Goal: Transaction & Acquisition: Book appointment/travel/reservation

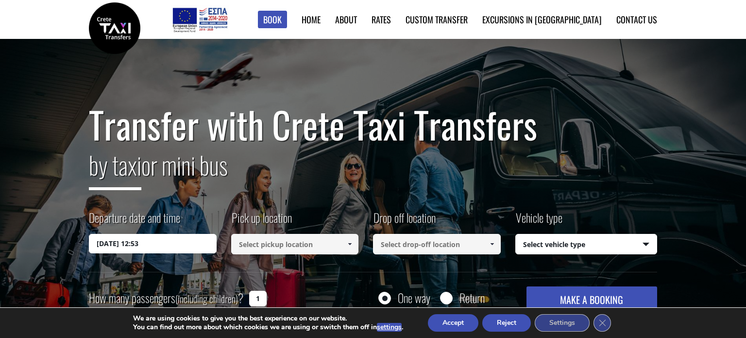
click at [687, 155] on div "Transfer with Crete Taxi Transfers by taxi or mini bus Departure date and time …" at bounding box center [373, 214] width 746 height 350
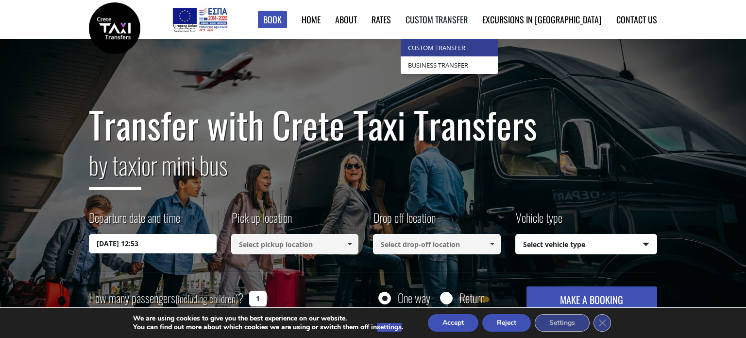
click at [490, 48] on link "Custom Transfer" at bounding box center [449, 47] width 97 height 17
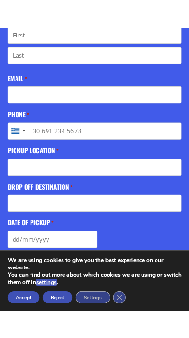
scroll to position [498, 0]
